Goal: Book appointment/travel/reservation

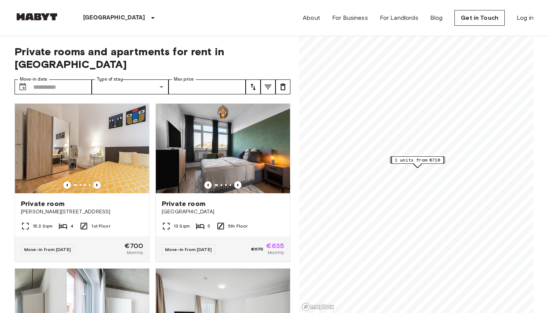
scroll to position [135, 0]
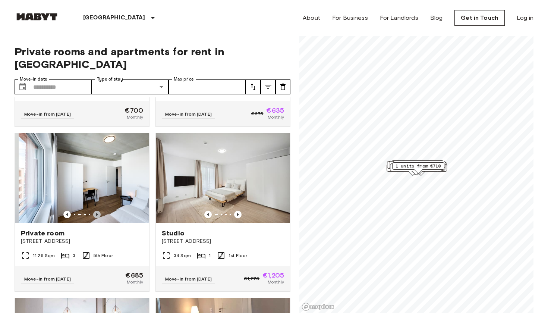
click at [95, 211] on icon "Previous image" at bounding box center [96, 214] width 7 height 7
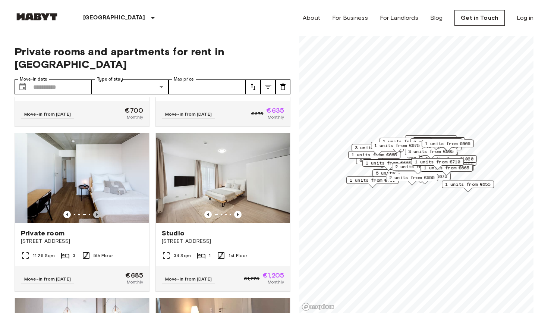
click at [95, 211] on icon "Previous image" at bounding box center [96, 214] width 7 height 7
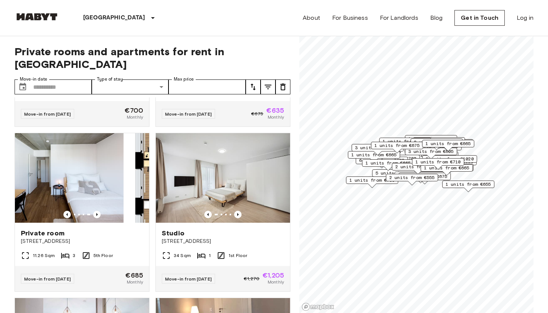
scroll to position [0, 0]
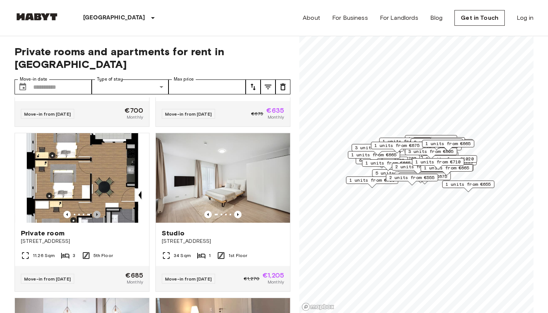
click at [95, 211] on icon "Previous image" at bounding box center [96, 214] width 7 height 7
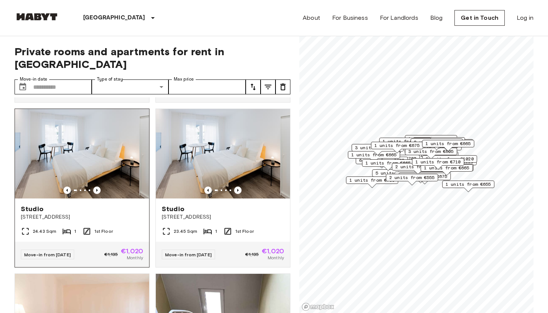
scroll to position [488, 0]
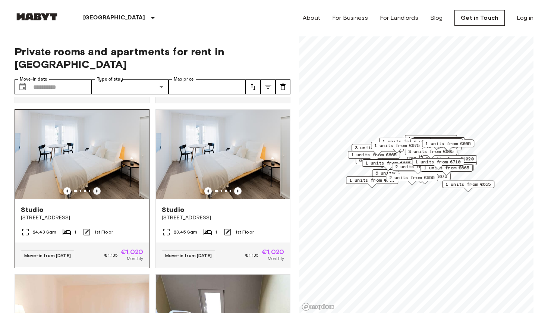
click at [96, 187] on icon "Previous image" at bounding box center [96, 190] width 7 height 7
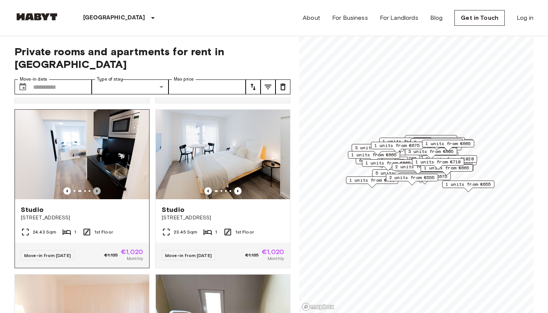
click at [96, 187] on icon "Previous image" at bounding box center [96, 190] width 7 height 7
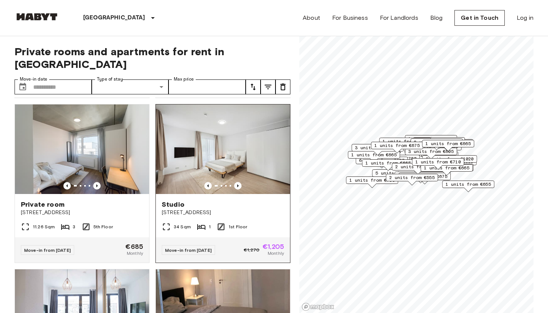
scroll to position [166, 0]
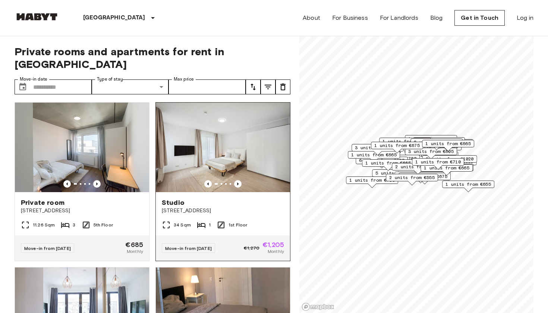
click at [183, 207] on span "Klüberstraße 6-10" at bounding box center [223, 210] width 122 height 7
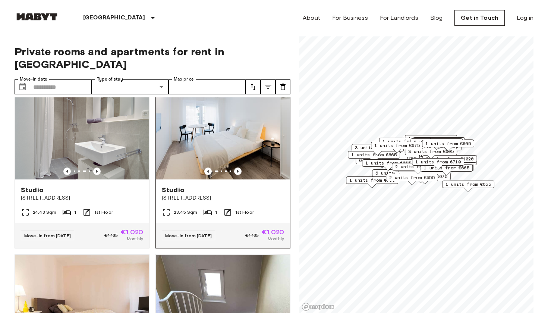
scroll to position [509, 0]
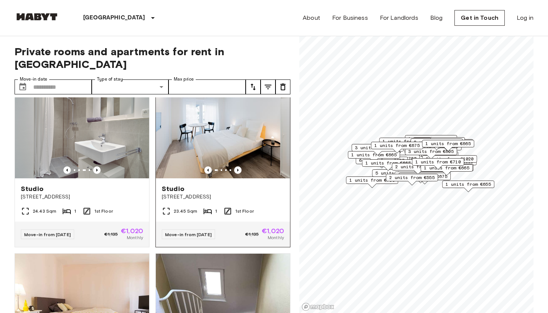
click at [213, 127] on img at bounding box center [223, 133] width 134 height 89
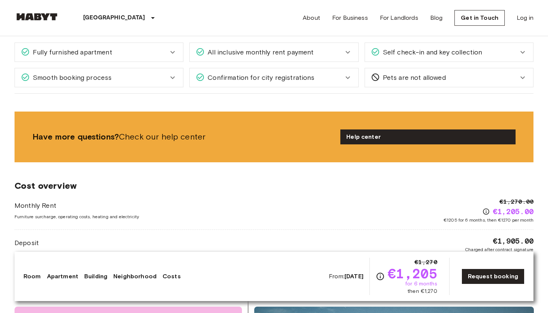
scroll to position [669, 0]
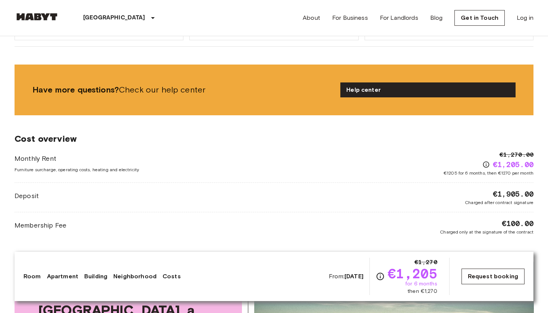
click at [497, 273] on link "Request booking" at bounding box center [493, 276] width 63 height 16
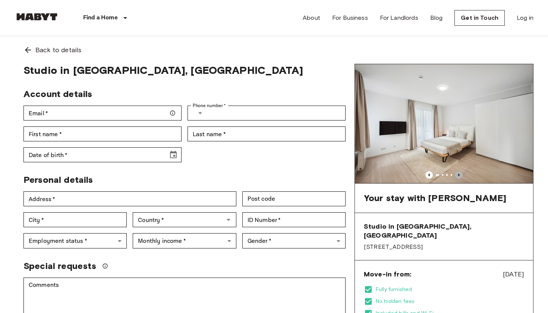
click at [458, 173] on icon "Previous image" at bounding box center [458, 174] width 7 height 7
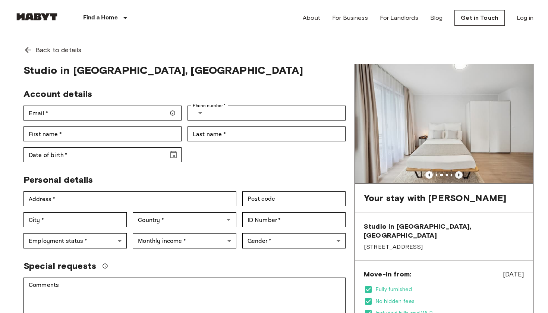
click at [457, 173] on icon "Previous image" at bounding box center [458, 174] width 7 height 7
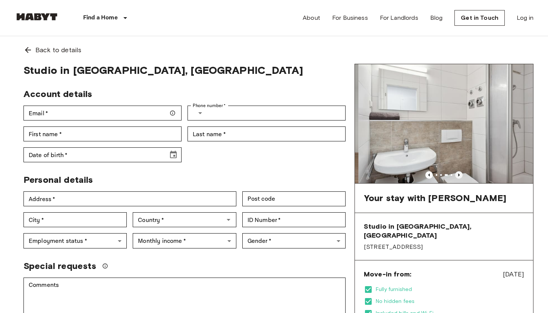
click at [457, 173] on icon "Previous image" at bounding box center [458, 174] width 7 height 7
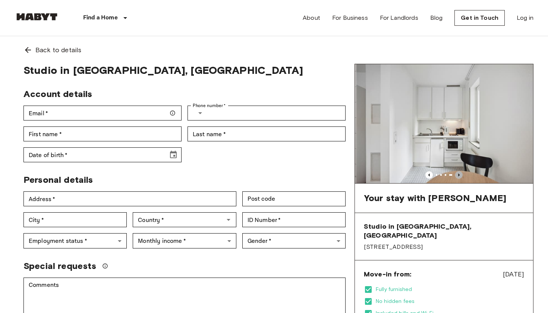
click at [457, 173] on icon "Previous image" at bounding box center [458, 174] width 7 height 7
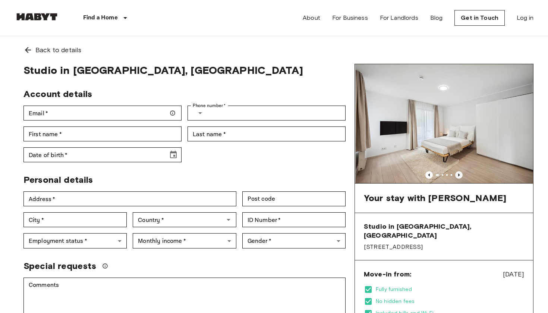
click at [457, 173] on icon "Previous image" at bounding box center [458, 174] width 7 height 7
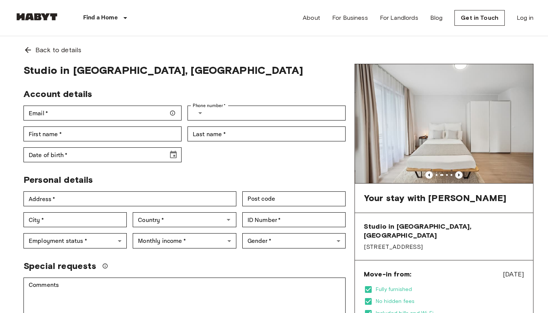
click at [457, 173] on icon "Previous image" at bounding box center [458, 174] width 7 height 7
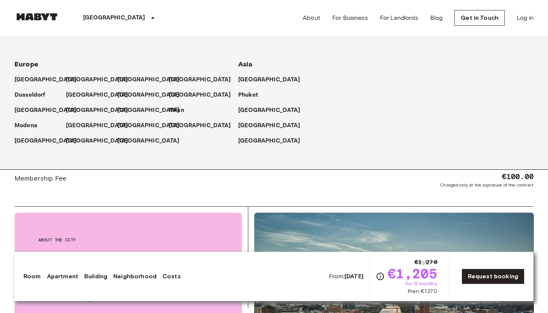
scroll to position [718, 0]
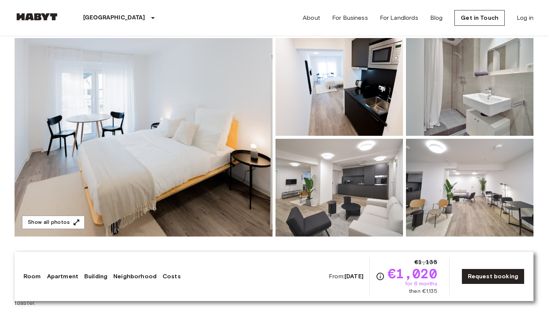
scroll to position [68, 0]
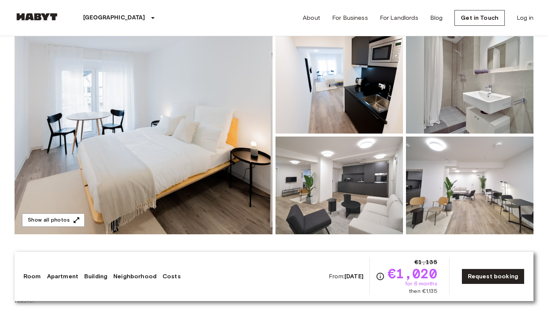
click at [317, 185] on img at bounding box center [338, 185] width 127 height 98
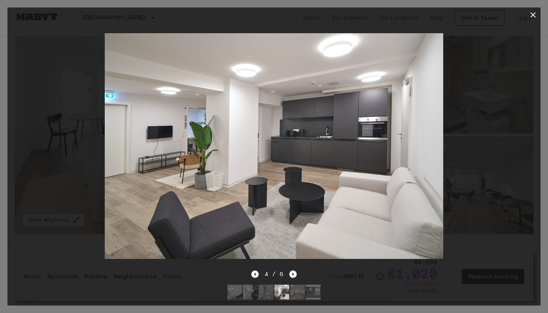
click at [258, 272] on icon "Previous image" at bounding box center [254, 273] width 7 height 7
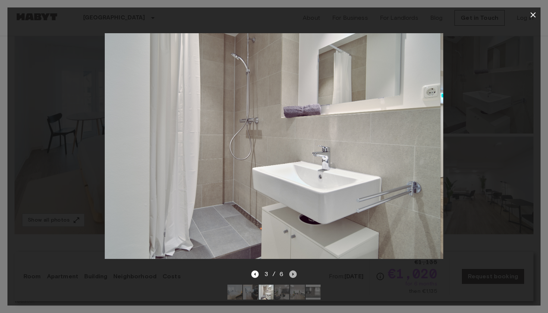
click at [294, 275] on icon "Next image" at bounding box center [292, 273] width 7 height 7
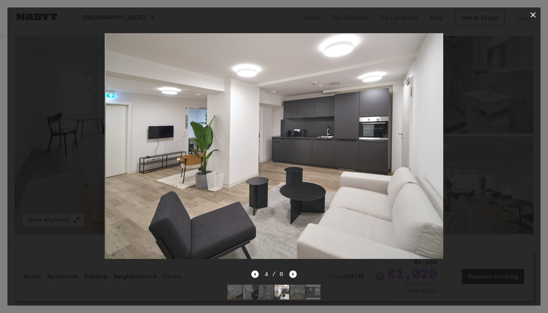
click at [537, 16] on icon "button" at bounding box center [533, 14] width 9 height 9
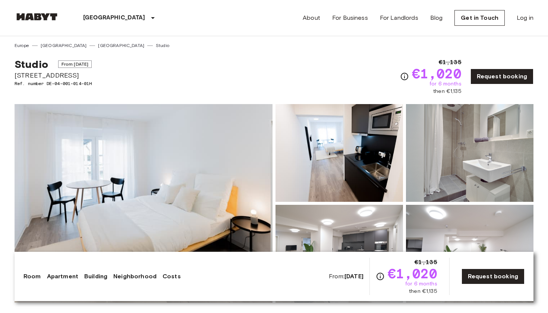
scroll to position [0, 0]
